Goal: Book appointment/travel/reservation

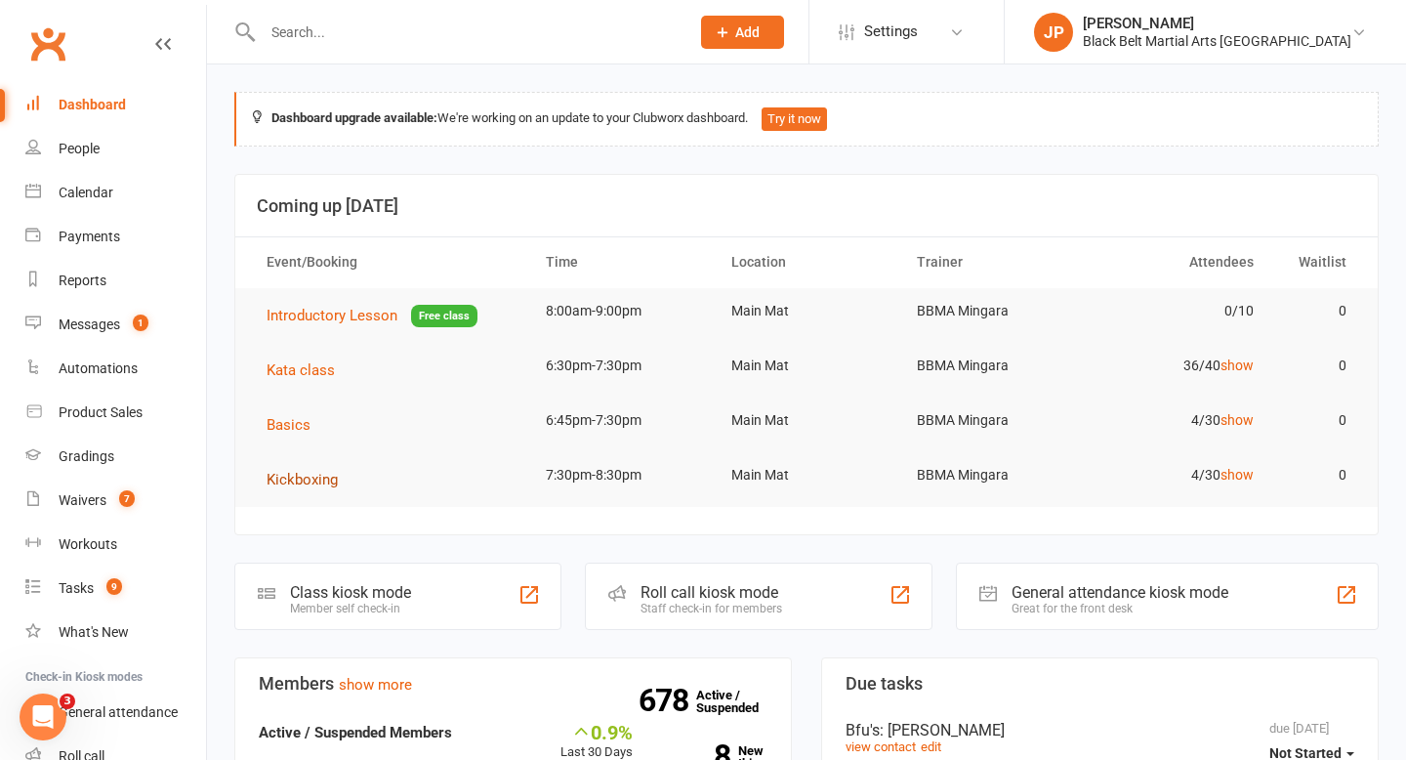
click at [290, 482] on span "Kickboxing" at bounding box center [302, 480] width 71 height 18
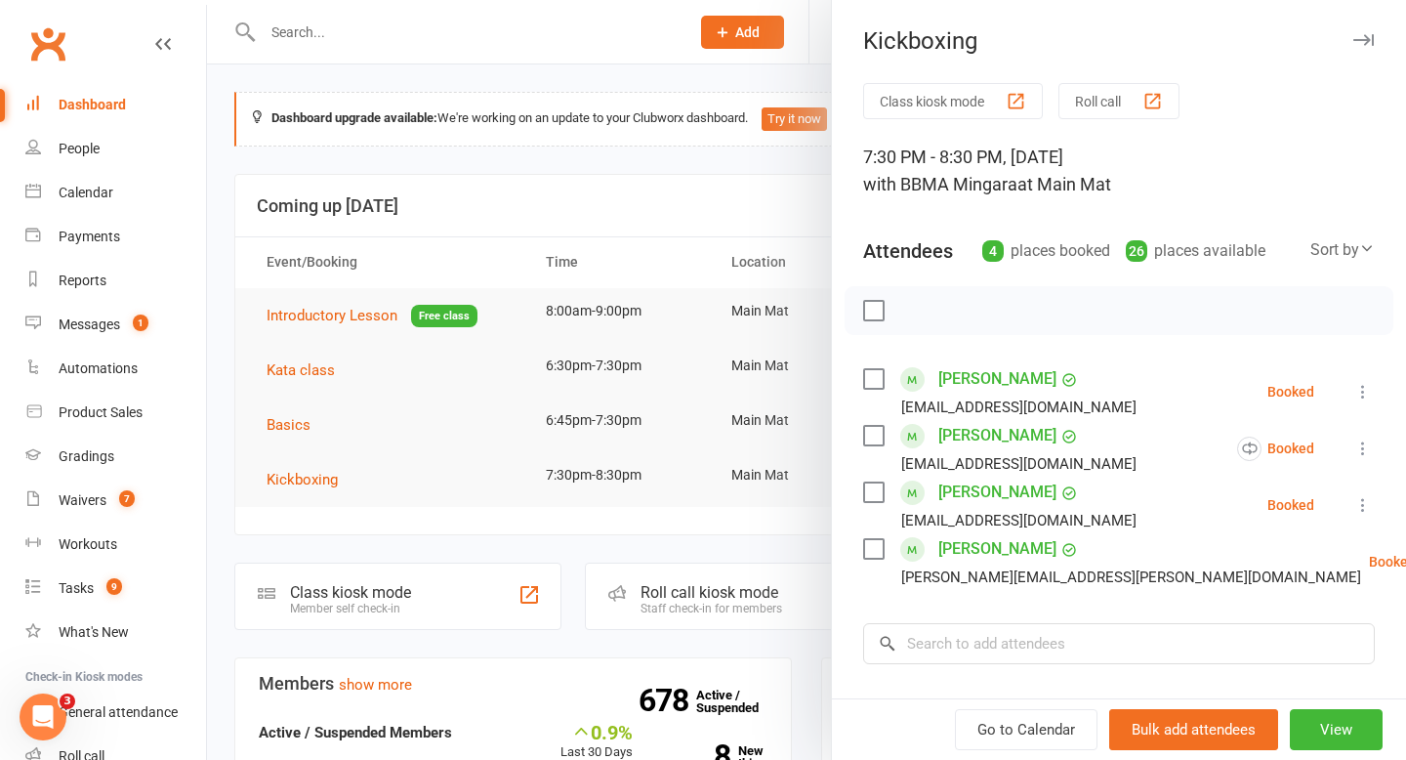
click at [871, 434] on label at bounding box center [873, 436] width 20 height 20
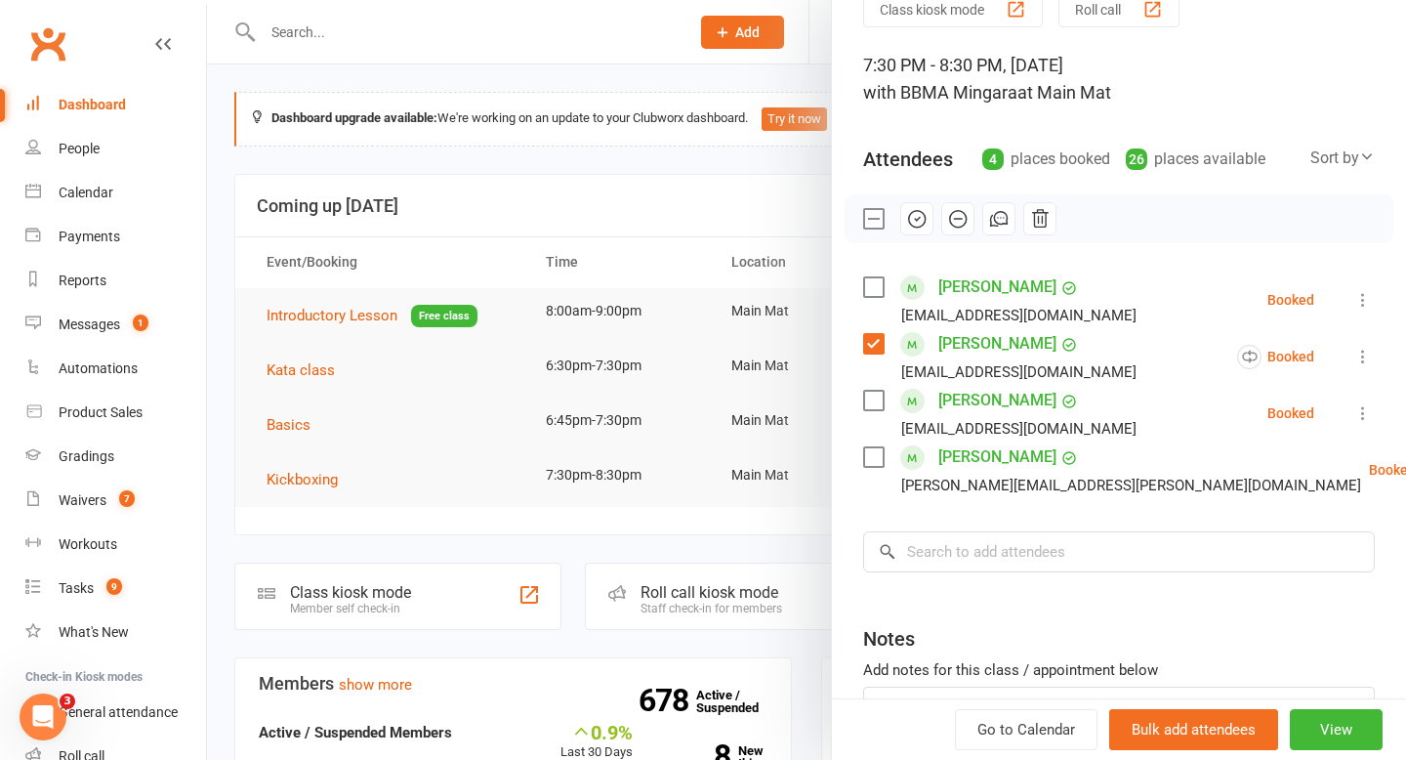
scroll to position [95, 0]
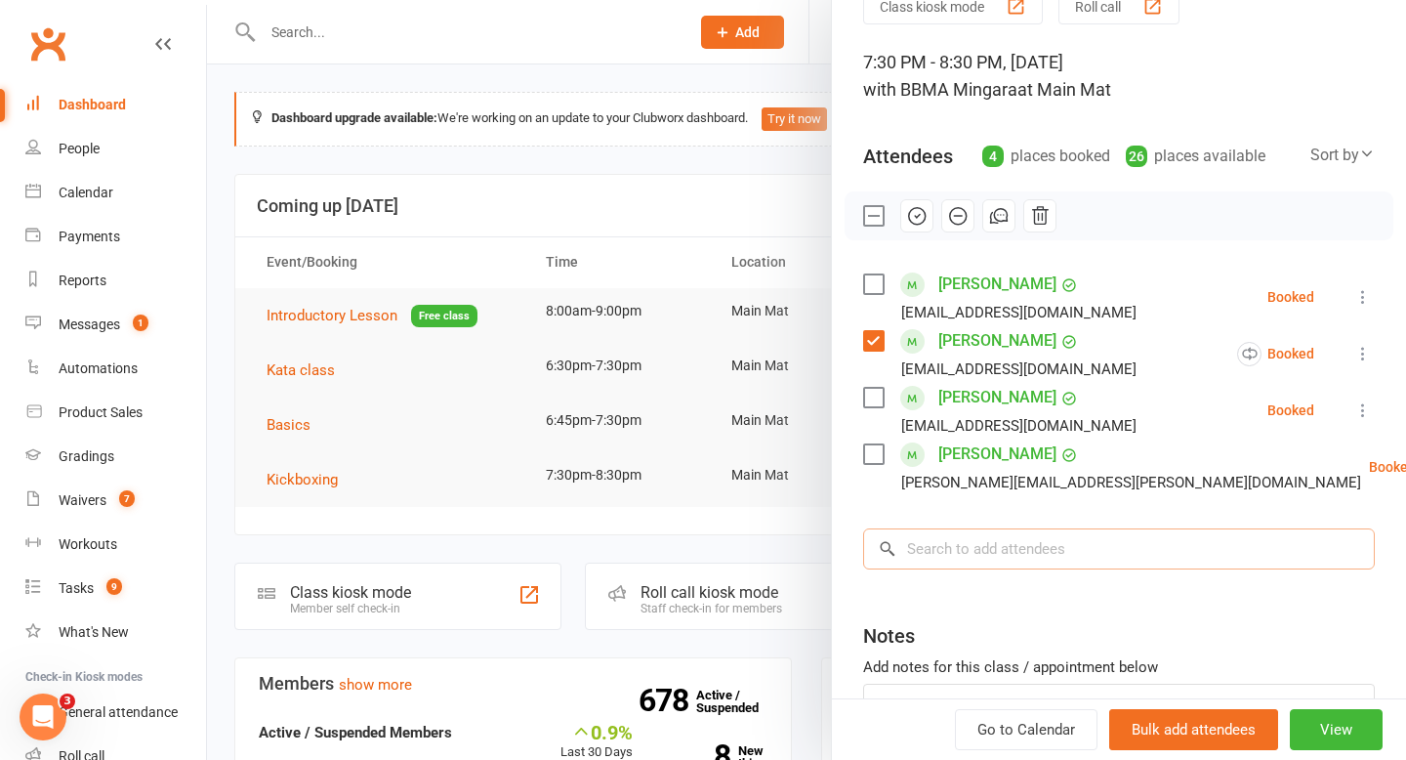
click at [943, 549] on input "search" at bounding box center [1119, 548] width 512 height 41
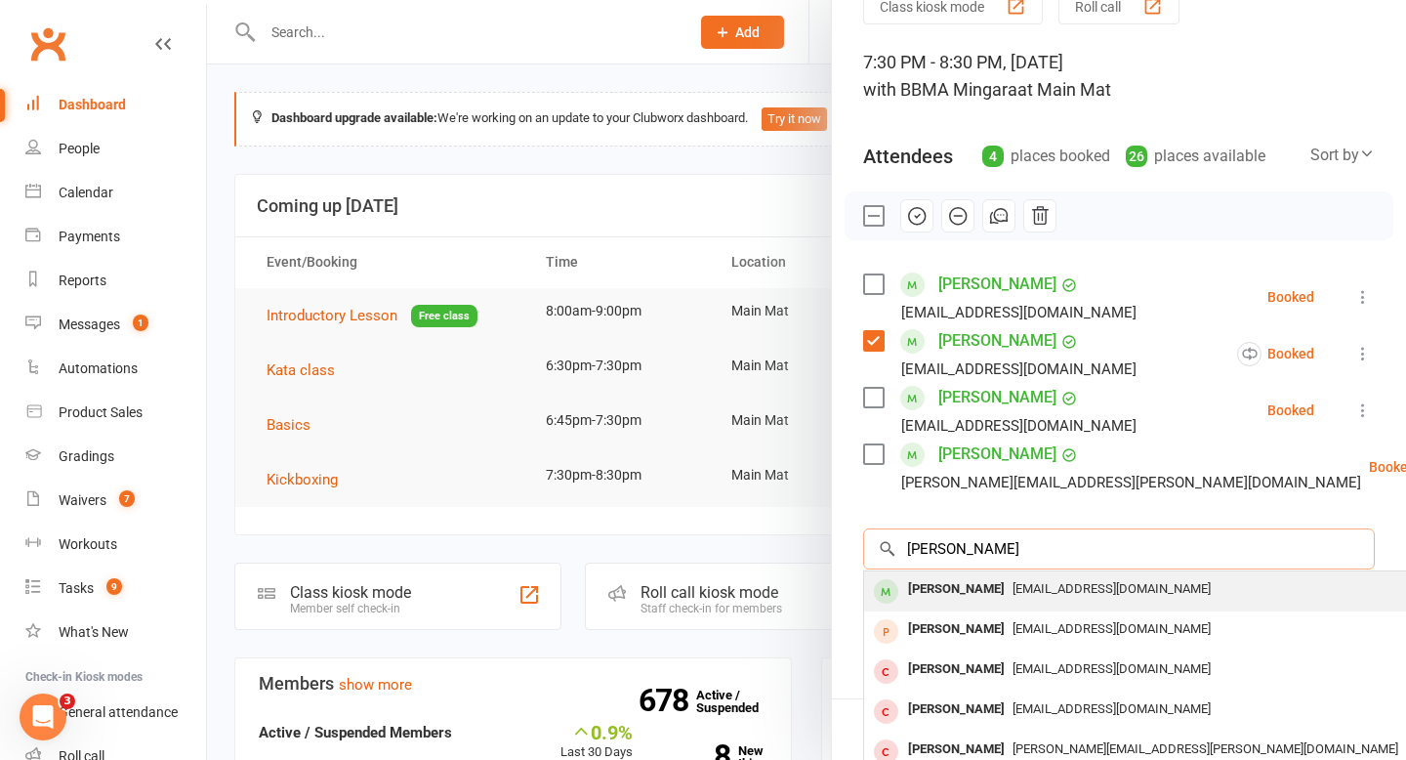
type input "[PERSON_NAME]"
click at [948, 589] on div "[PERSON_NAME]" at bounding box center [956, 589] width 112 height 28
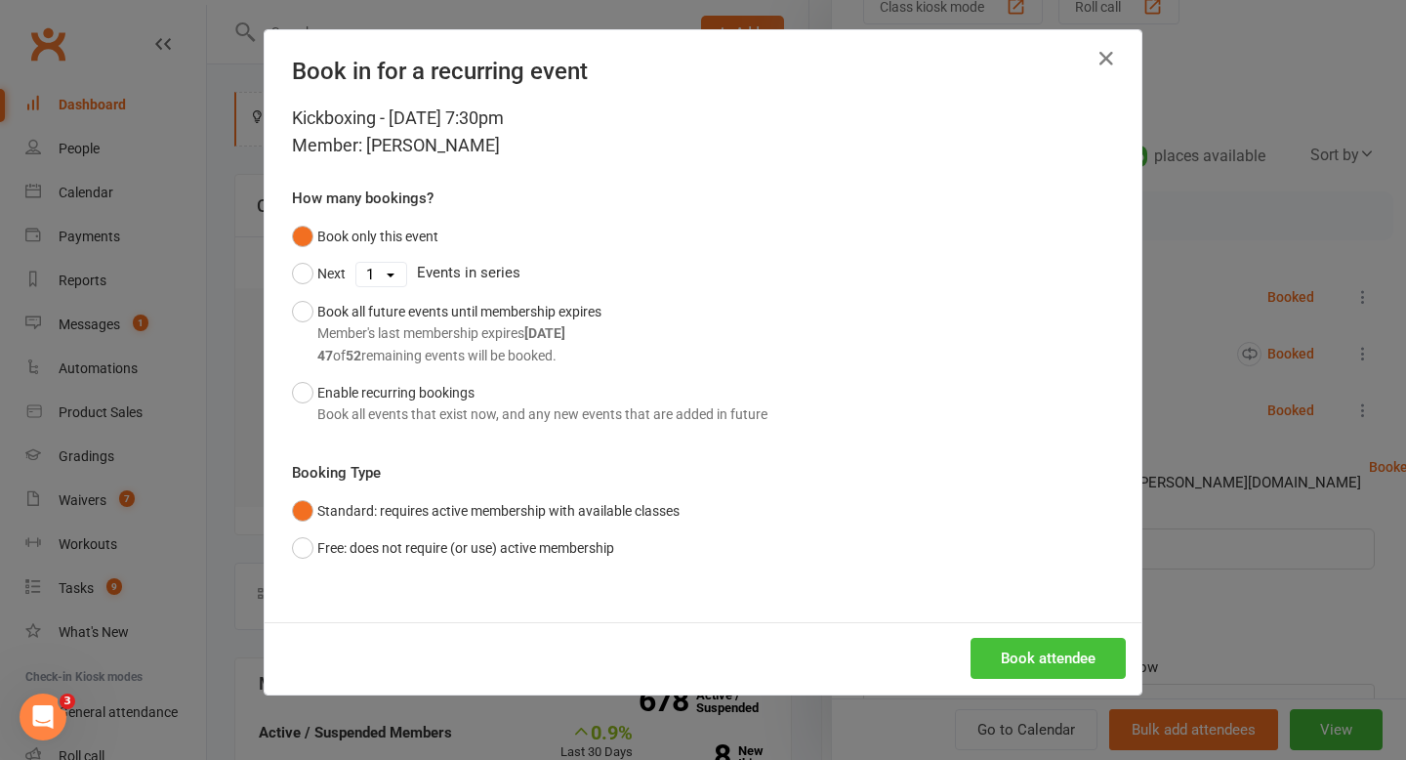
click at [1028, 660] on button "Book attendee" at bounding box center [1048, 658] width 155 height 41
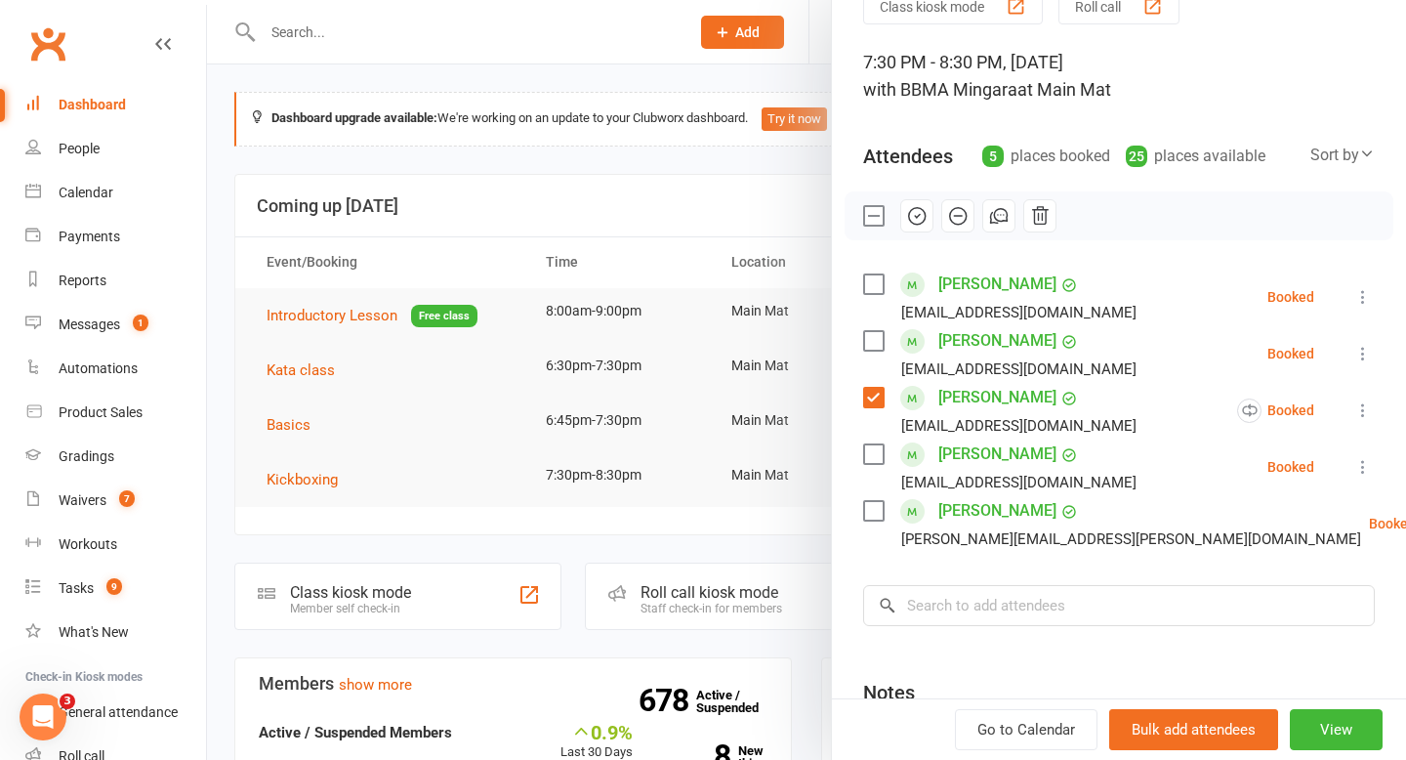
click at [877, 289] on label at bounding box center [873, 284] width 20 height 20
click at [1057, 603] on input "search" at bounding box center [1119, 605] width 512 height 41
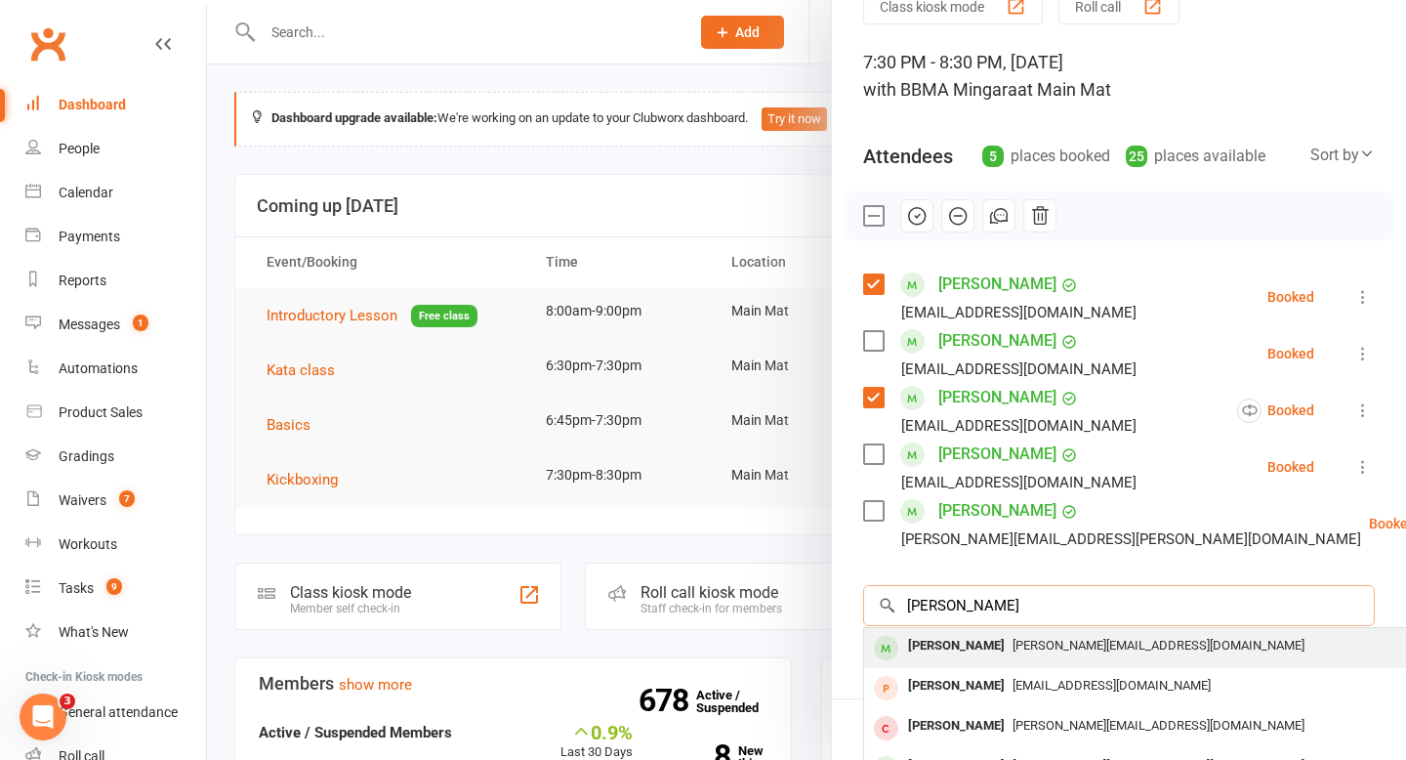
type input "[PERSON_NAME]"
click at [955, 646] on div "[PERSON_NAME]" at bounding box center [956, 646] width 112 height 28
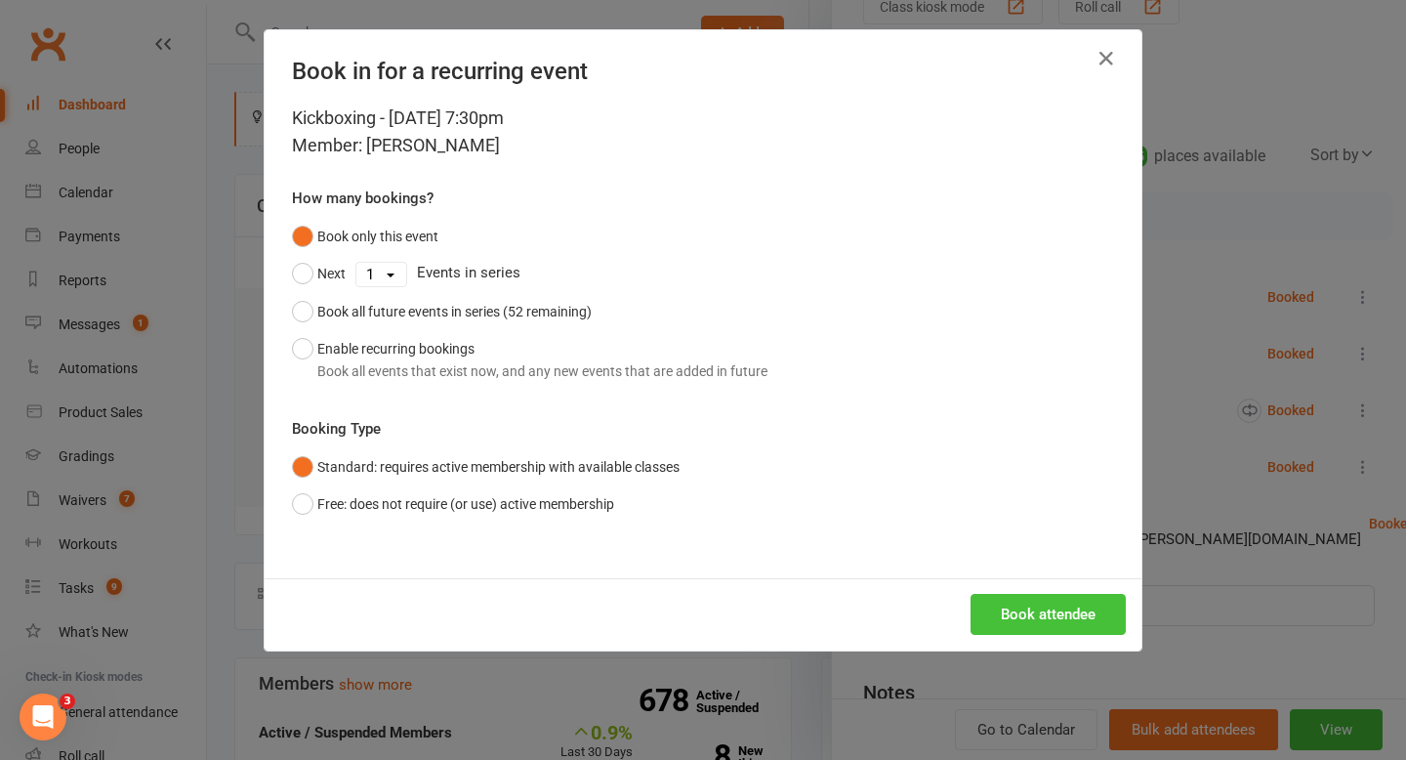
click at [1015, 610] on button "Book attendee" at bounding box center [1048, 614] width 155 height 41
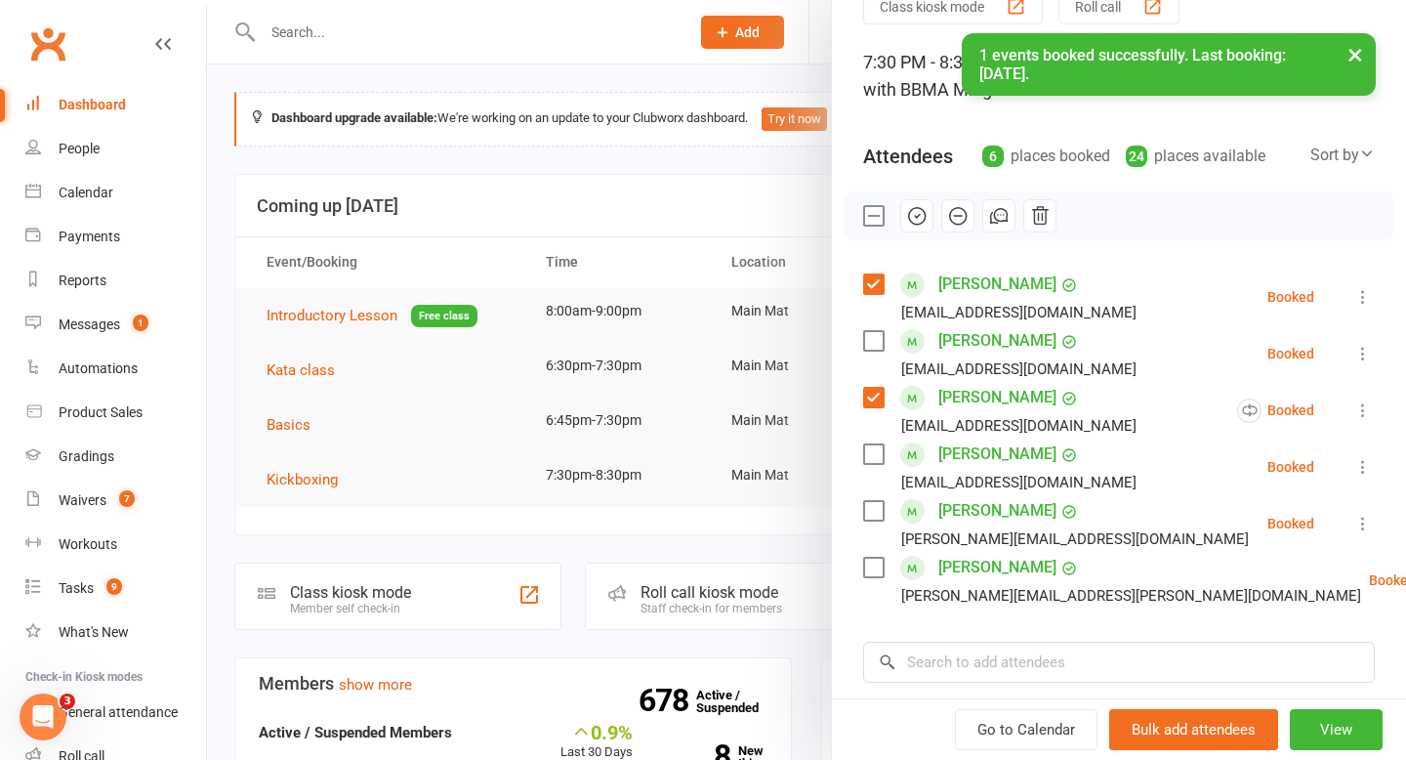
click at [869, 505] on label at bounding box center [873, 511] width 20 height 20
click at [919, 212] on icon "button" at bounding box center [916, 215] width 21 height 21
